Goal: Task Accomplishment & Management: Complete application form

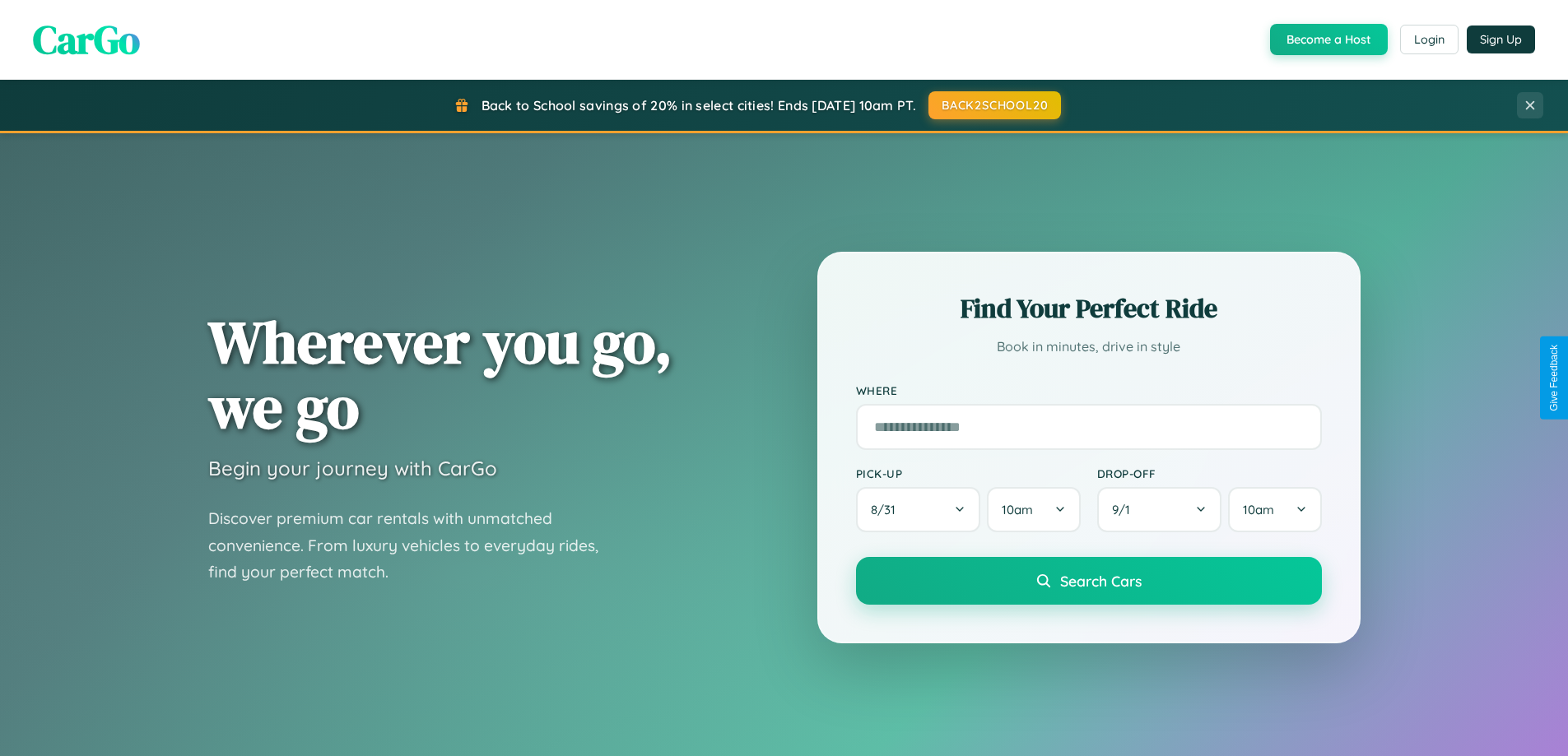
scroll to position [709, 0]
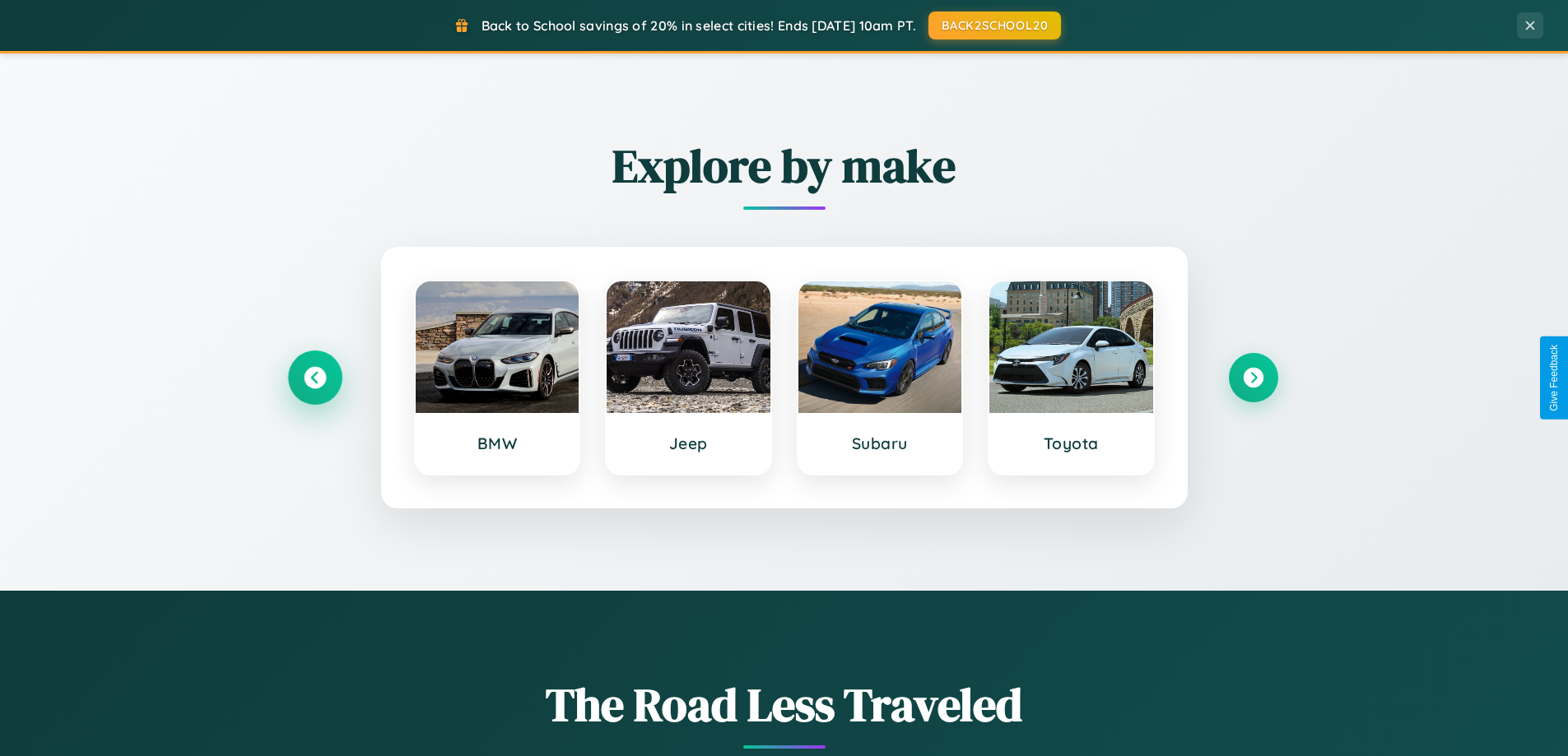
click at [315, 378] on icon at bounding box center [315, 378] width 22 height 22
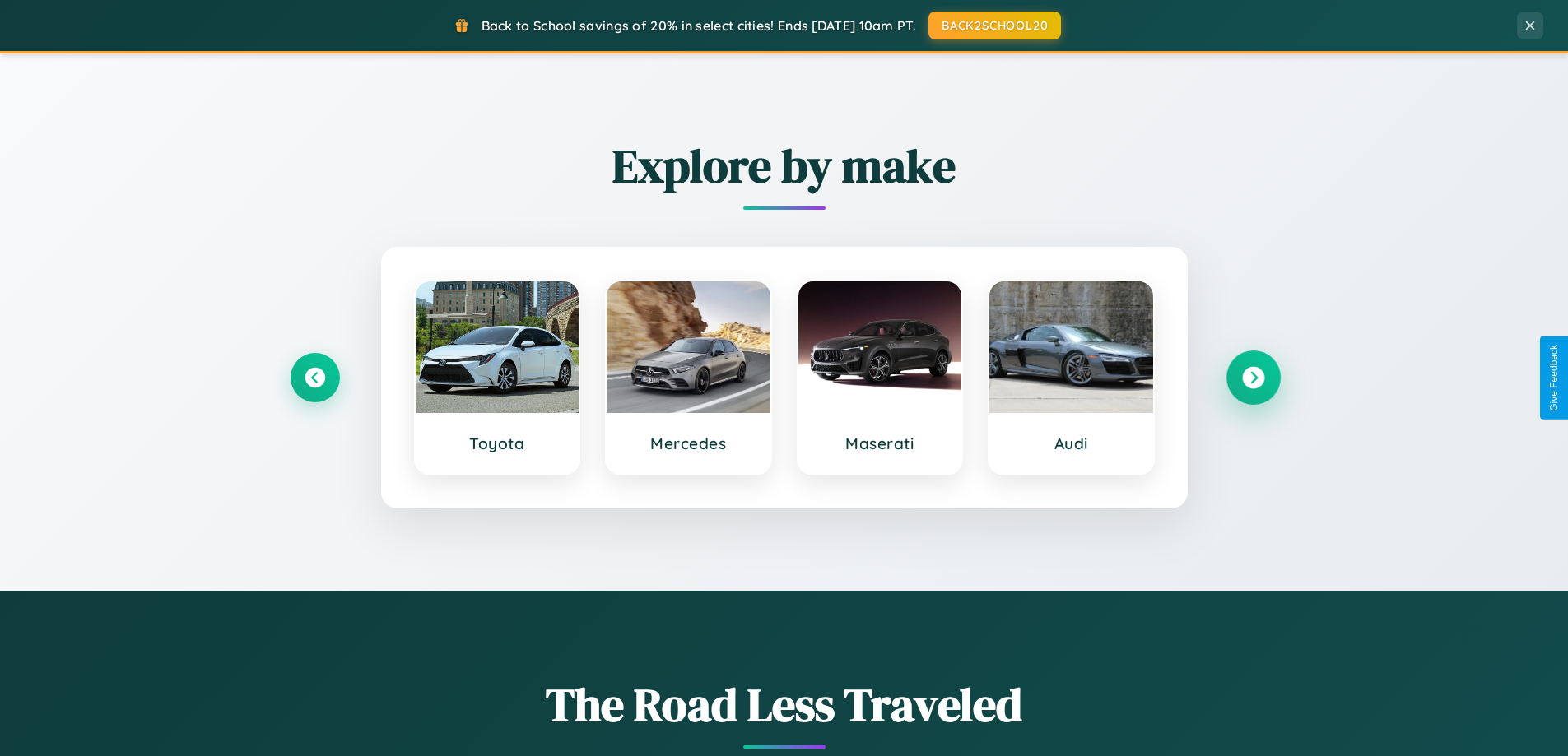
click at [1253, 378] on icon at bounding box center [1253, 378] width 22 height 22
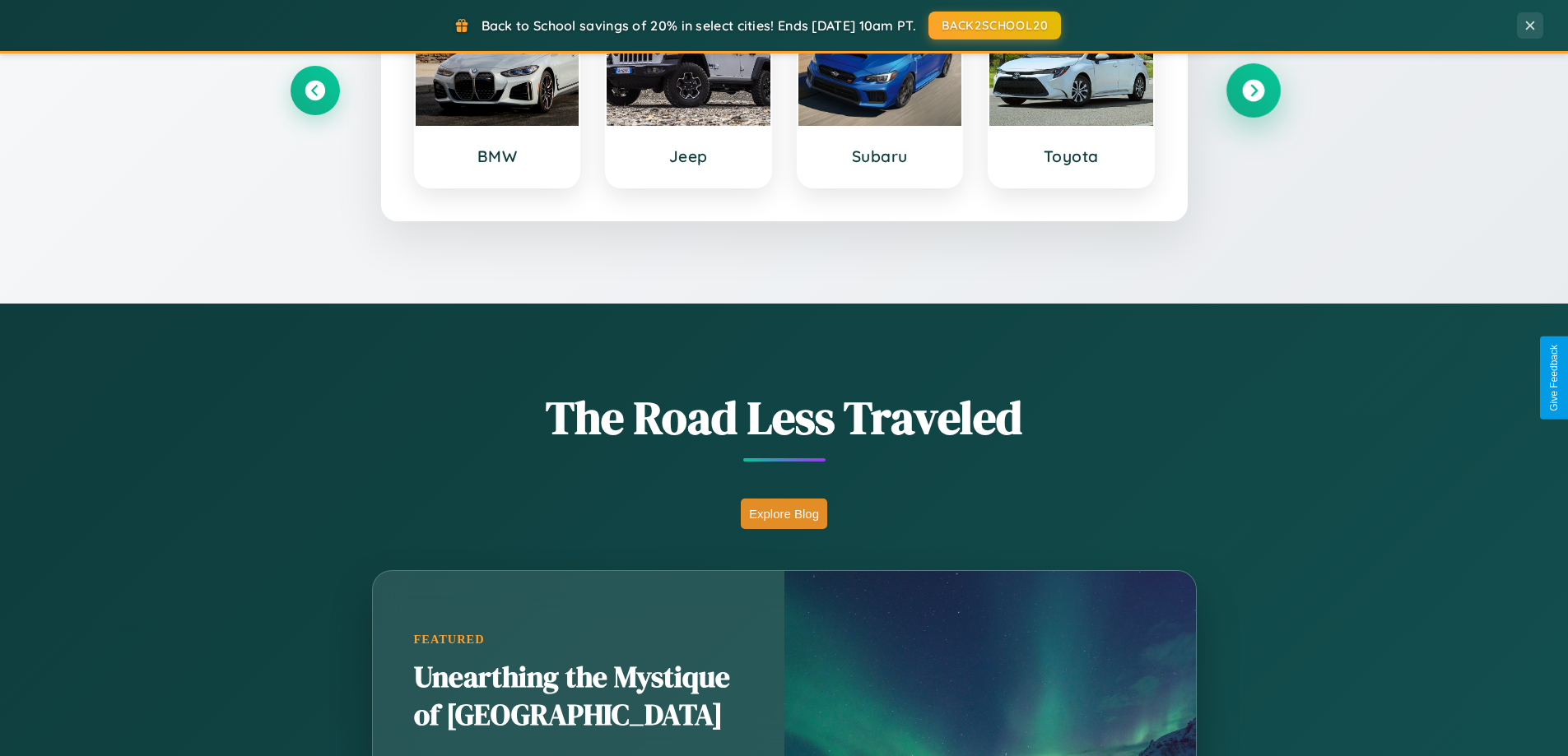
scroll to position [3167, 0]
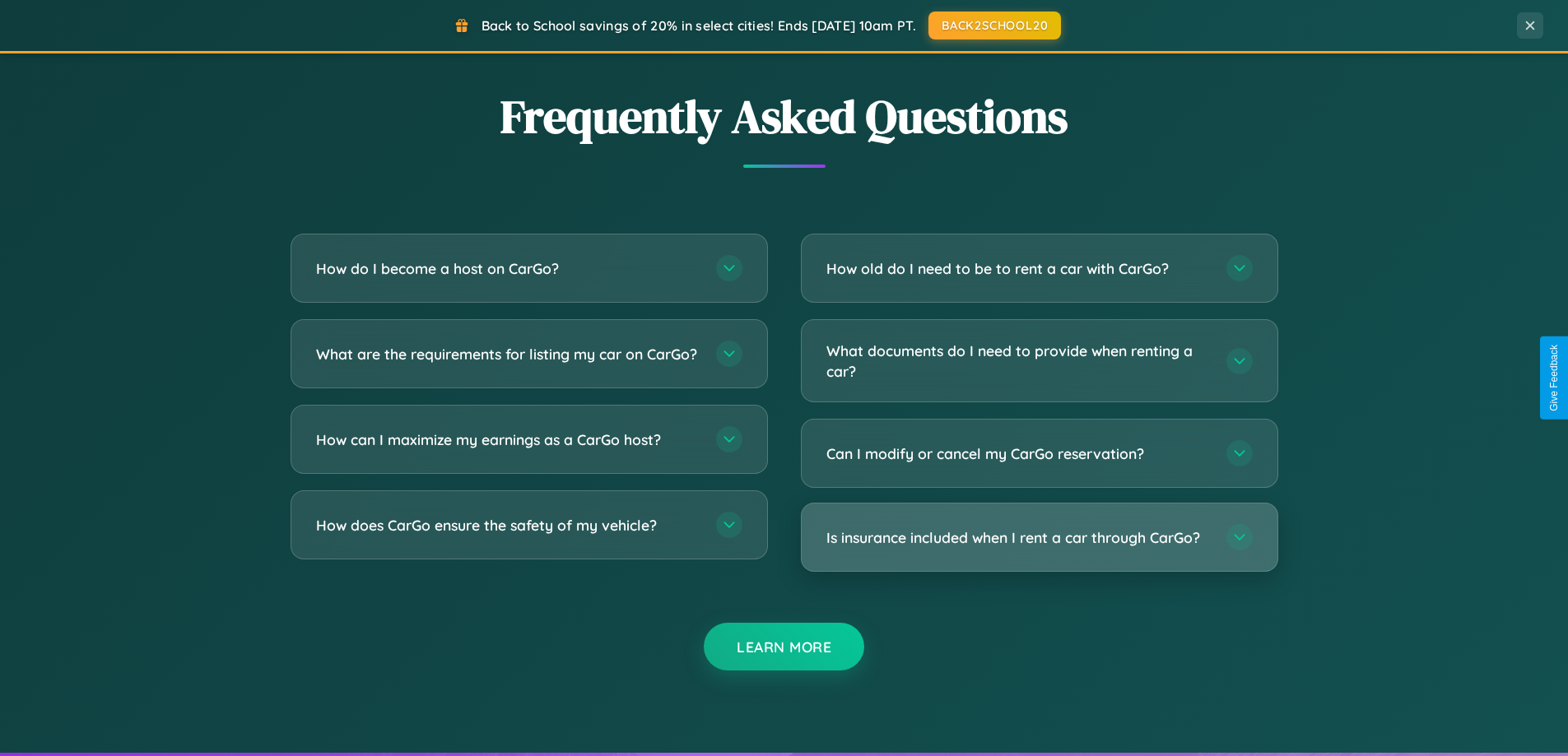
click at [1039, 539] on h3 "Is insurance included when I rent a car through CarGo?" at bounding box center [1018, 538] width 384 height 21
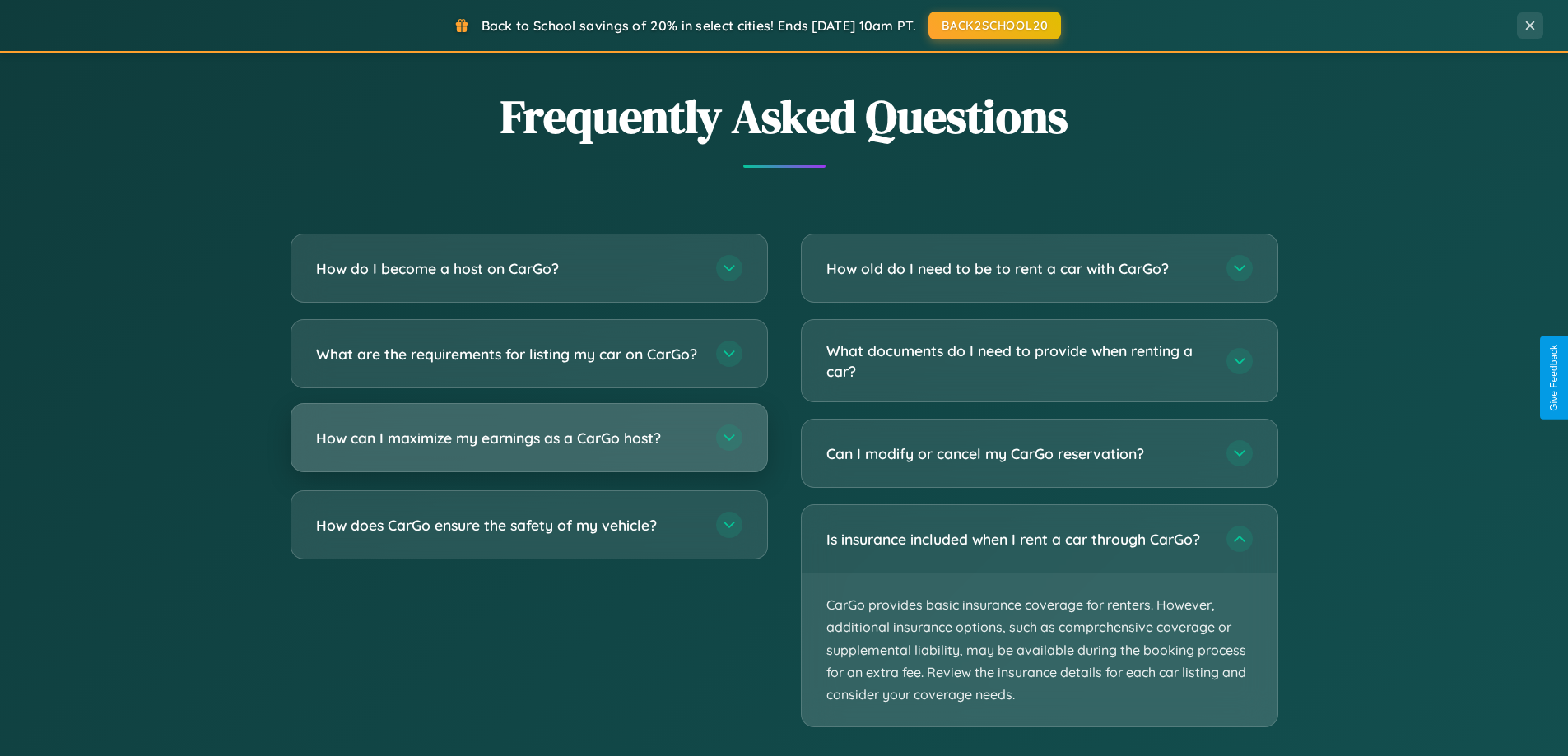
click at [529, 448] on h3 "How can I maximize my earnings as a CarGo host?" at bounding box center [508, 438] width 384 height 21
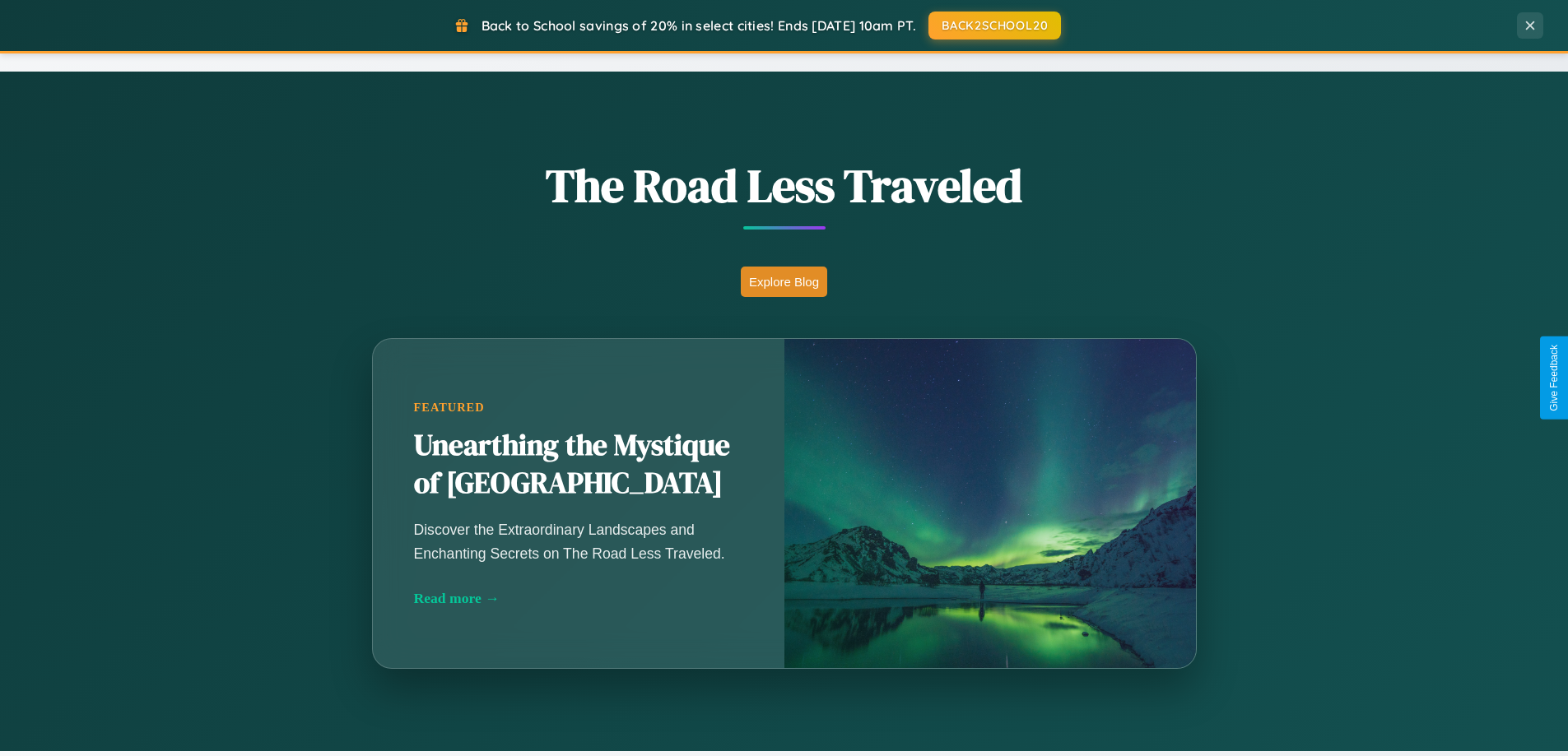
scroll to position [1132, 0]
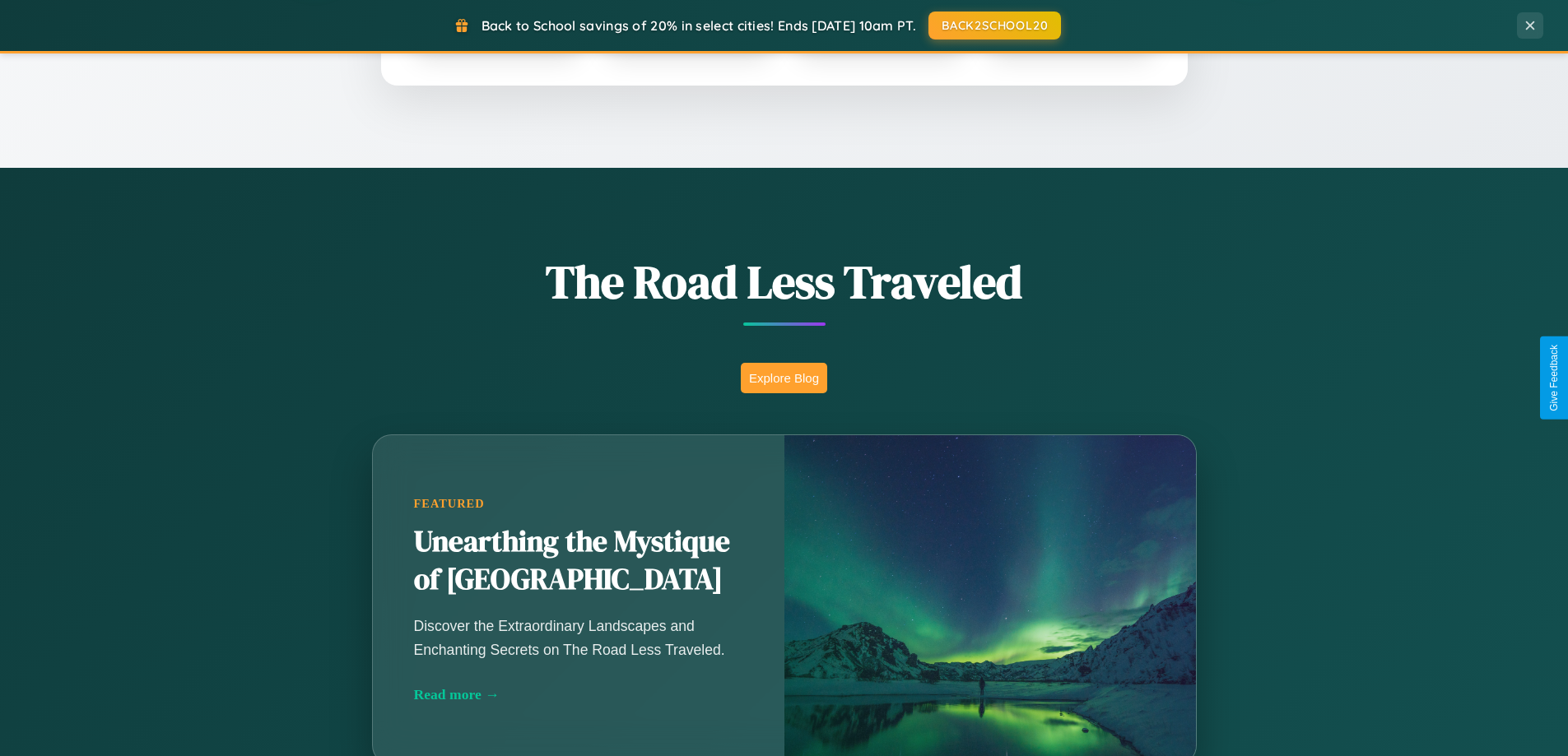
click at [784, 378] on button "Explore Blog" at bounding box center [784, 378] width 86 height 30
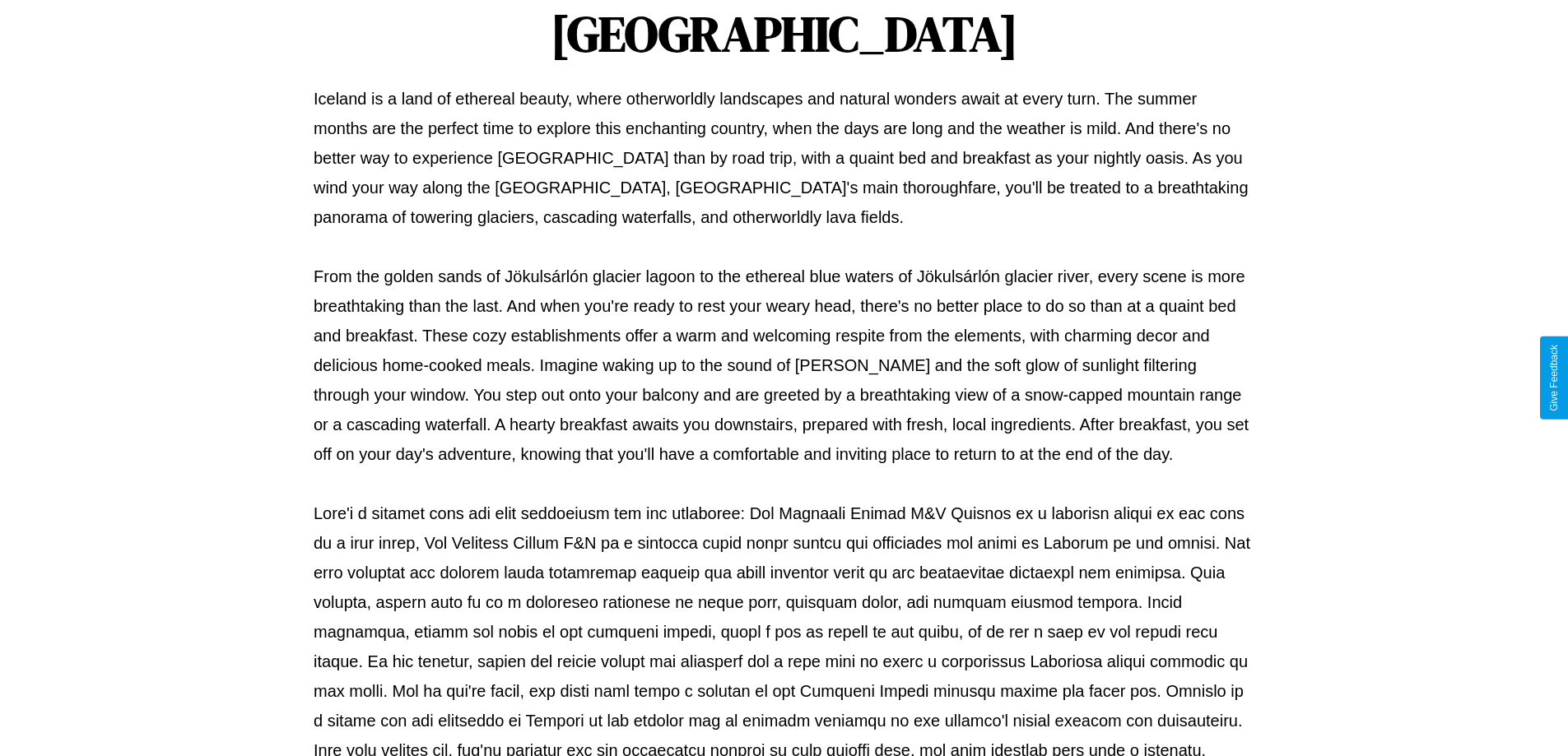
scroll to position [533, 0]
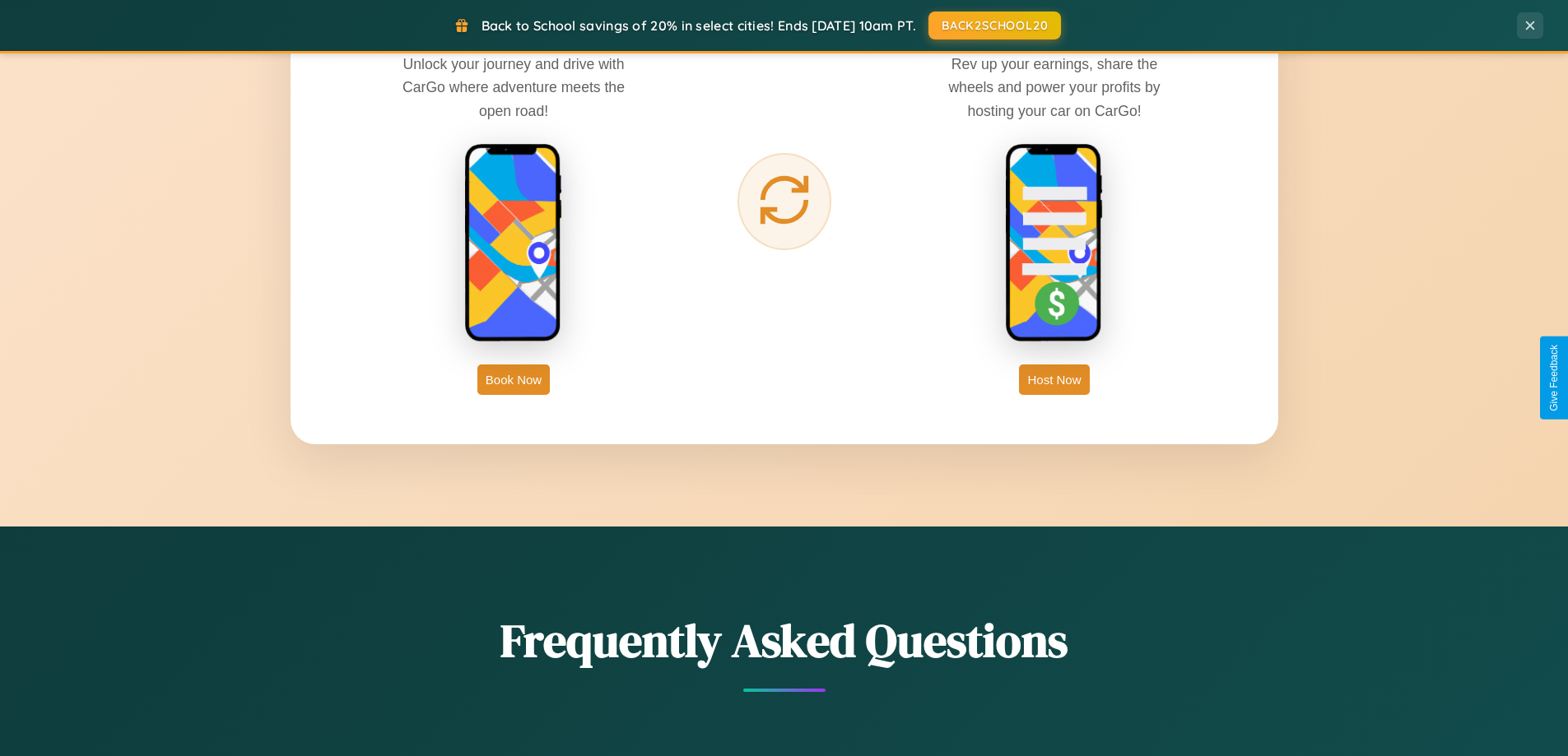
scroll to position [2644, 0]
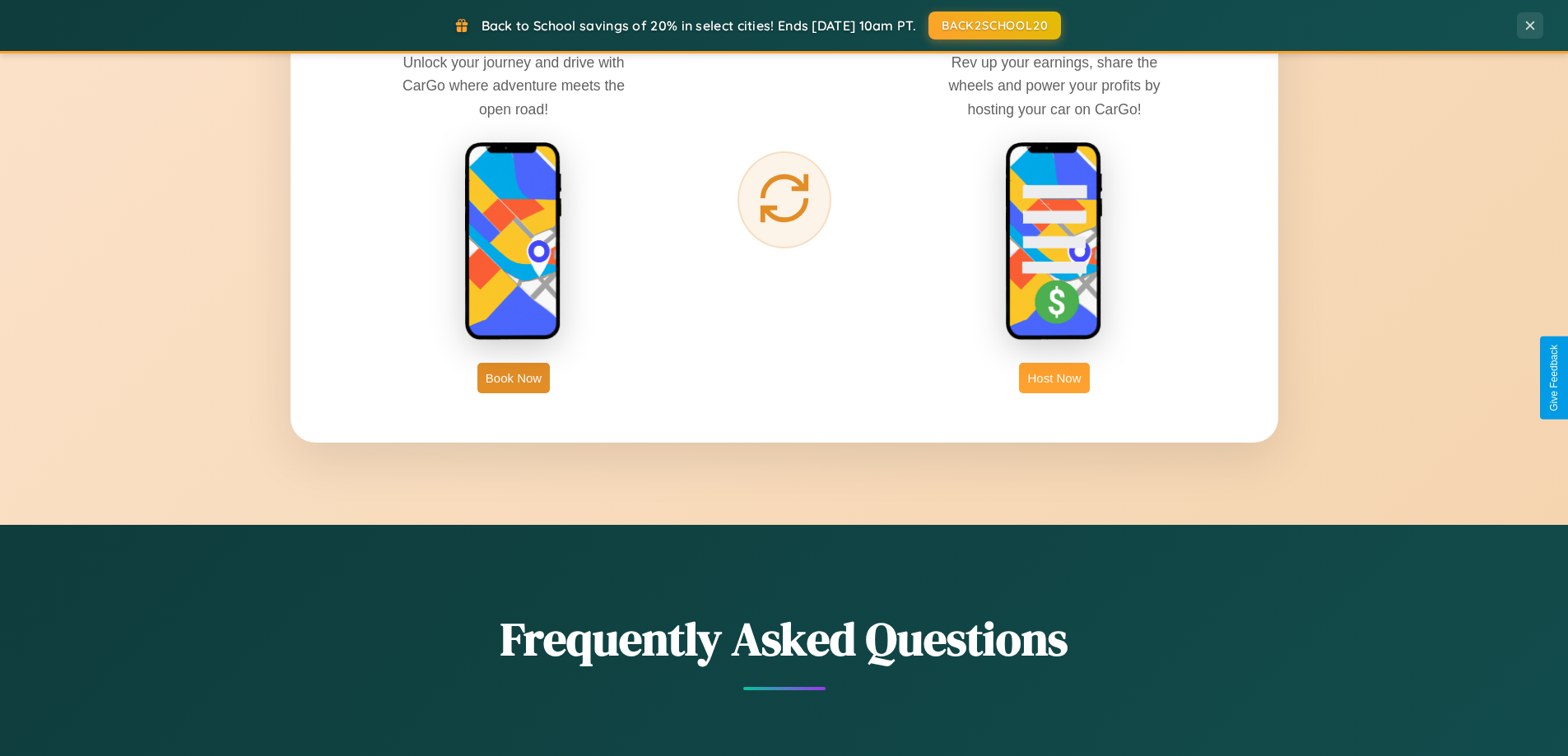
click at [1054, 378] on button "Host Now" at bounding box center [1053, 378] width 70 height 30
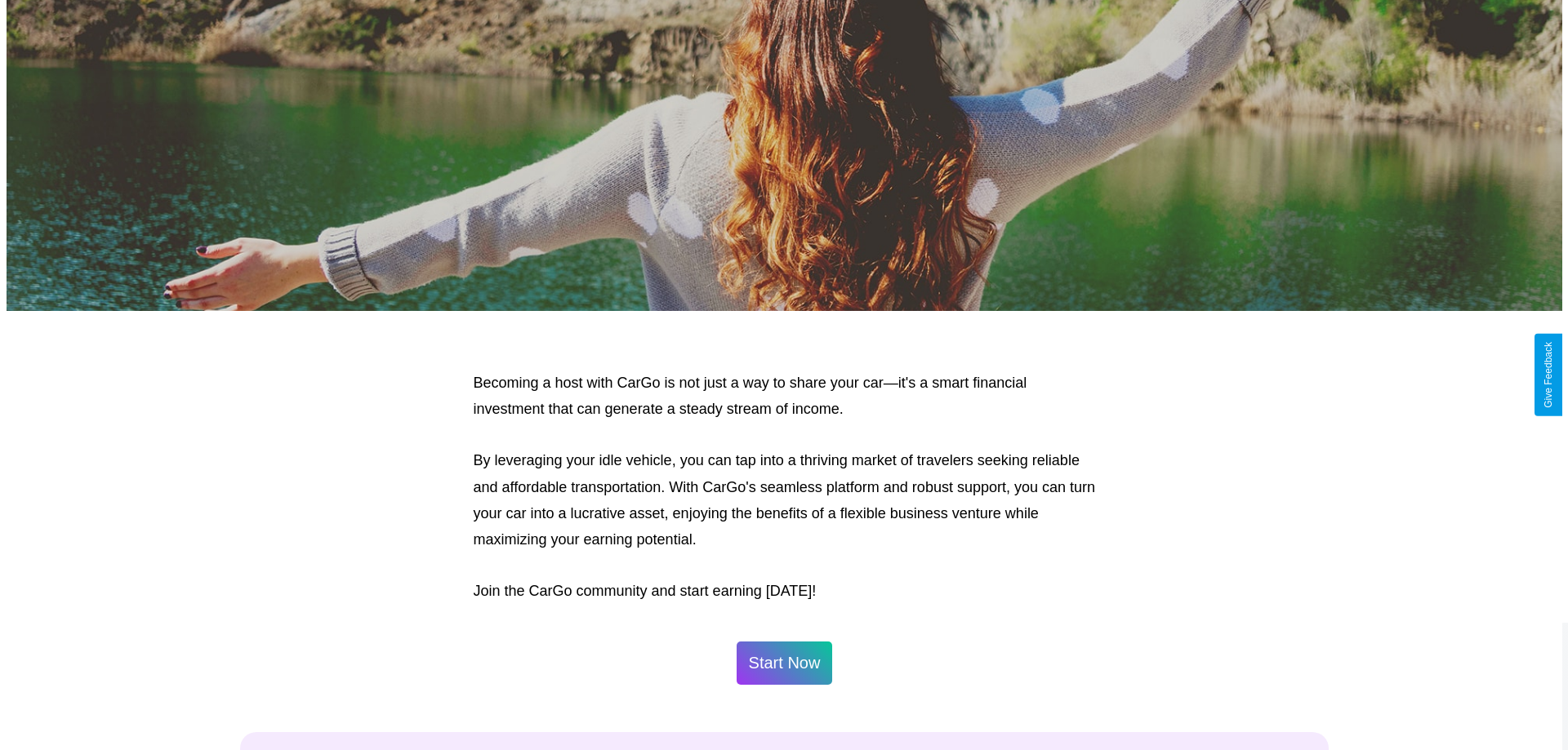
scroll to position [788, 0]
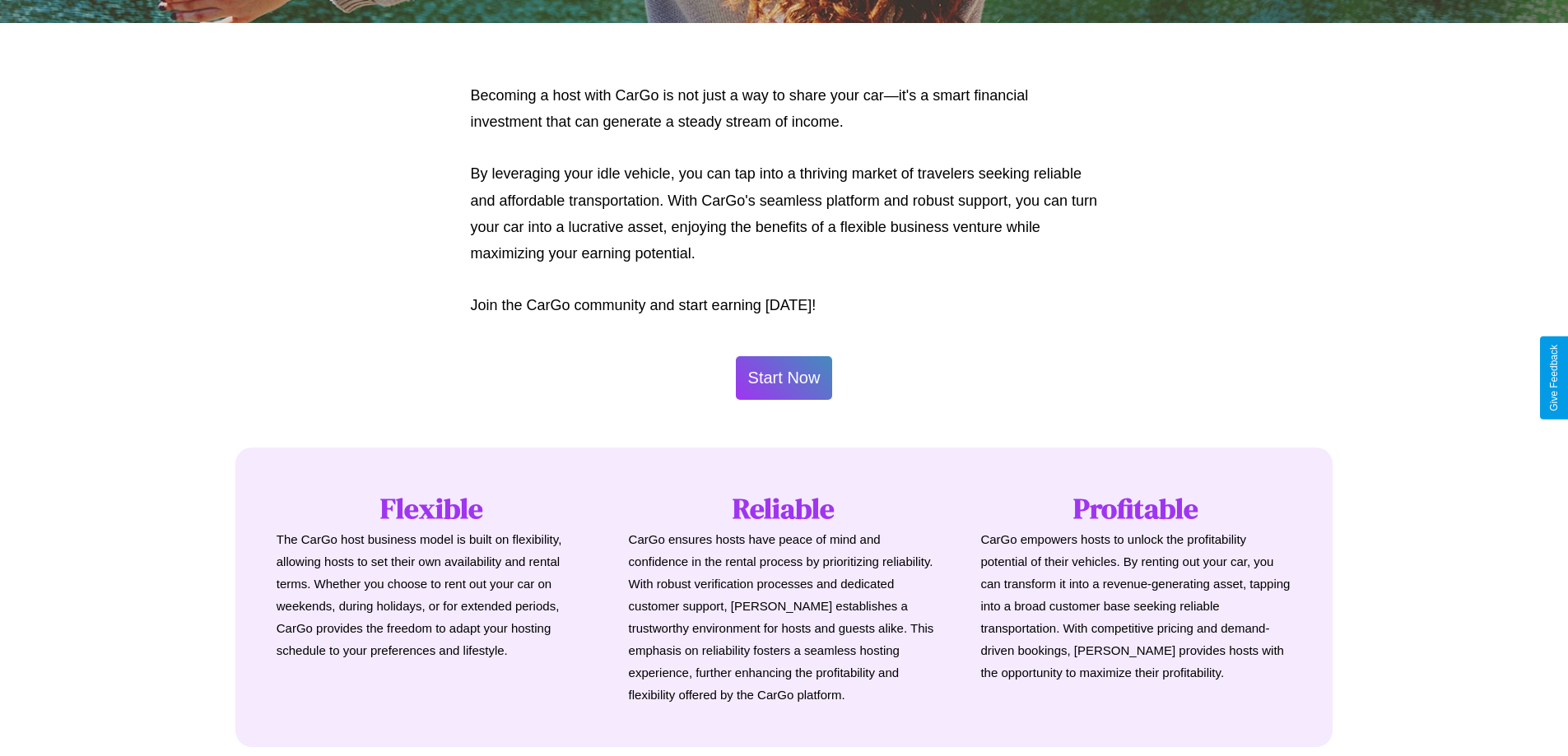
click at [784, 378] on button "Start Now" at bounding box center [785, 378] width 97 height 44
